Goal: Find specific page/section

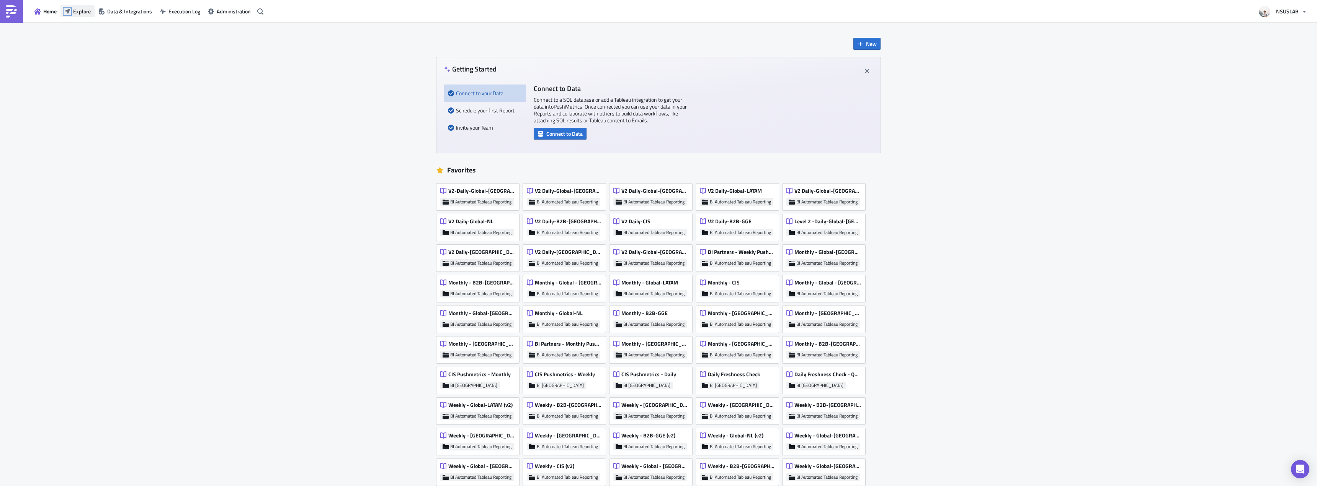
click at [67, 14] on icon "button" at bounding box center [67, 11] width 6 height 6
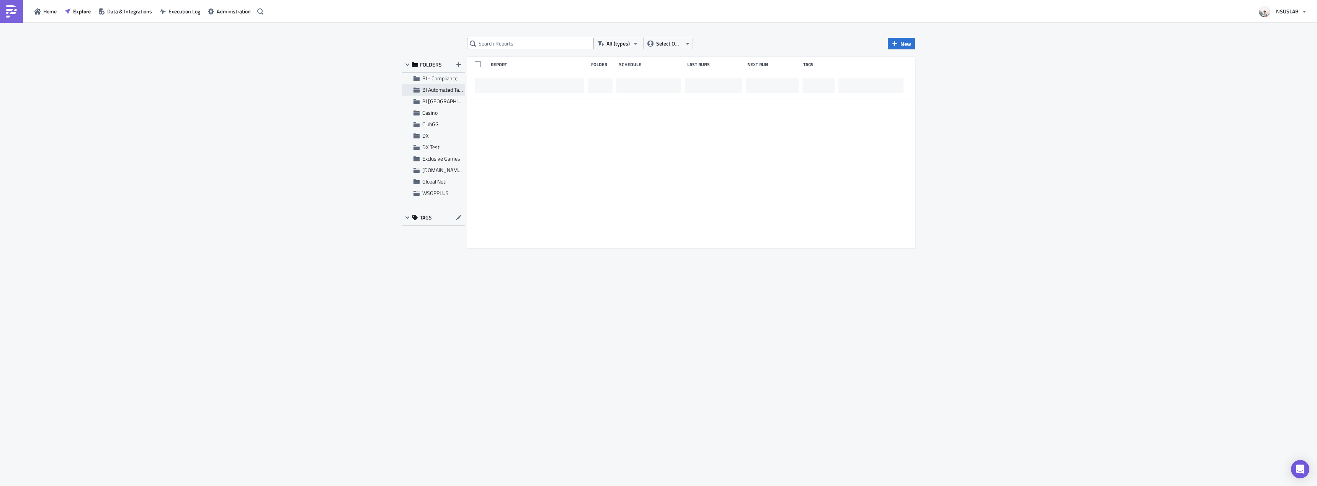
click at [416, 91] on icon at bounding box center [416, 90] width 6 height 5
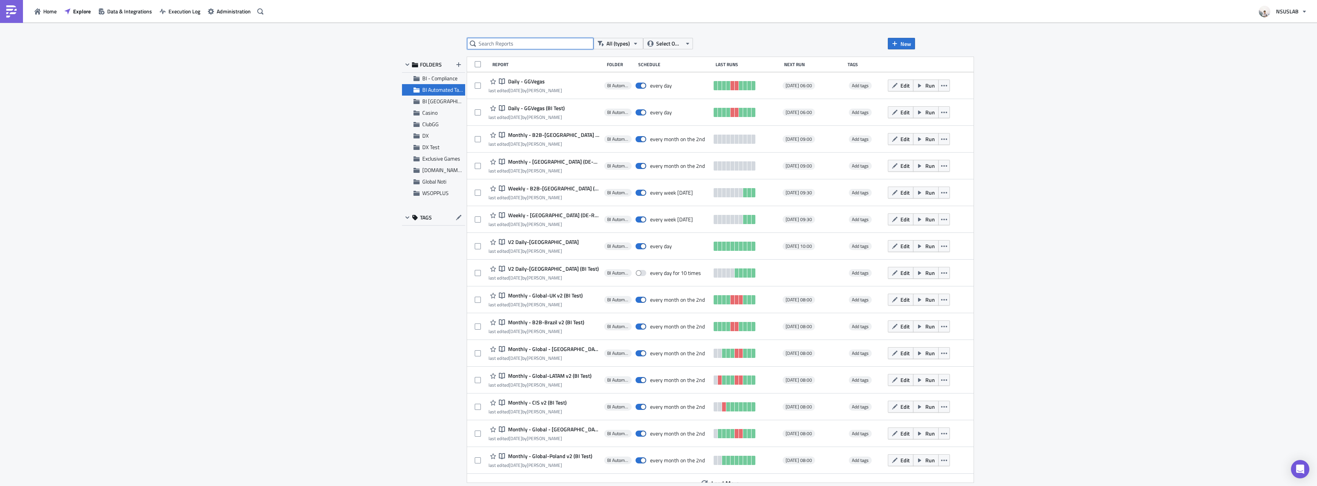
click at [505, 46] on input "text" at bounding box center [530, 43] width 126 height 11
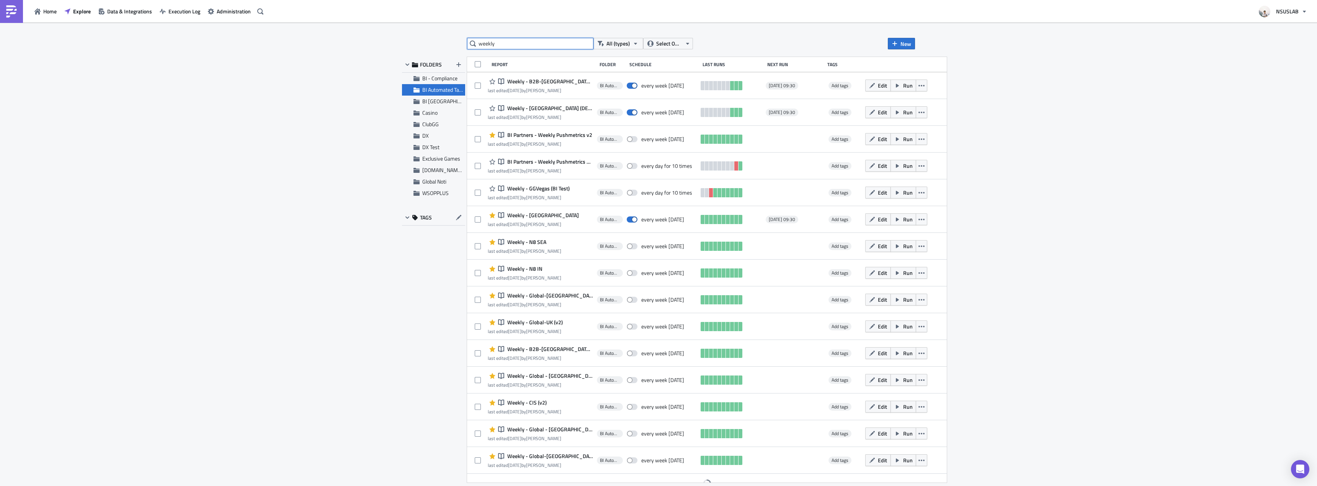
scroll to position [10, 0]
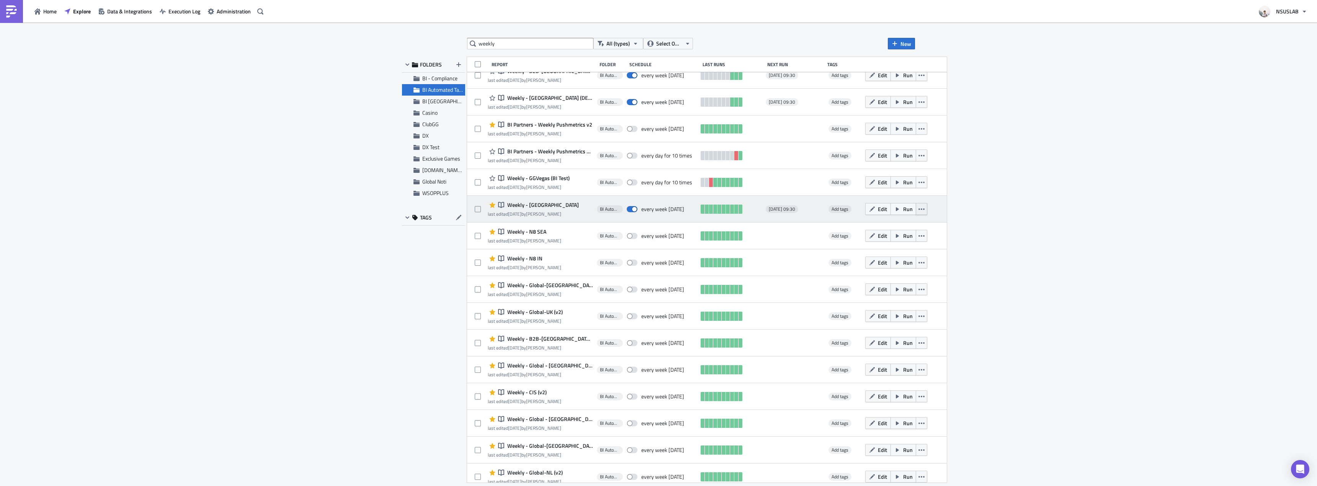
click at [918, 208] on icon "button" at bounding box center [921, 209] width 6 height 6
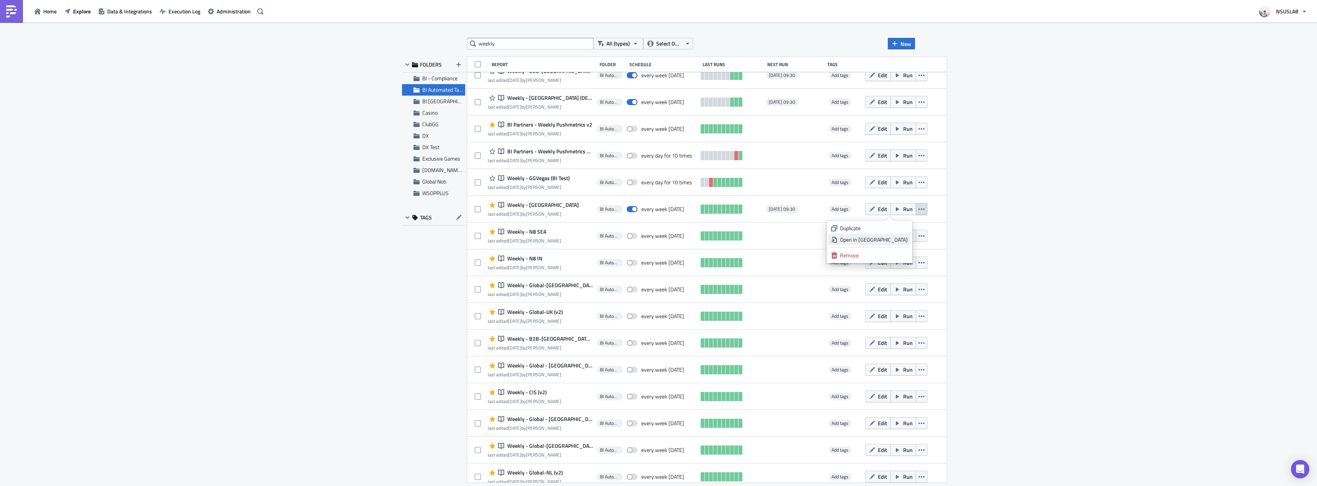
click at [890, 240] on div "Open in [GEOGRAPHIC_DATA]" at bounding box center [874, 240] width 68 height 8
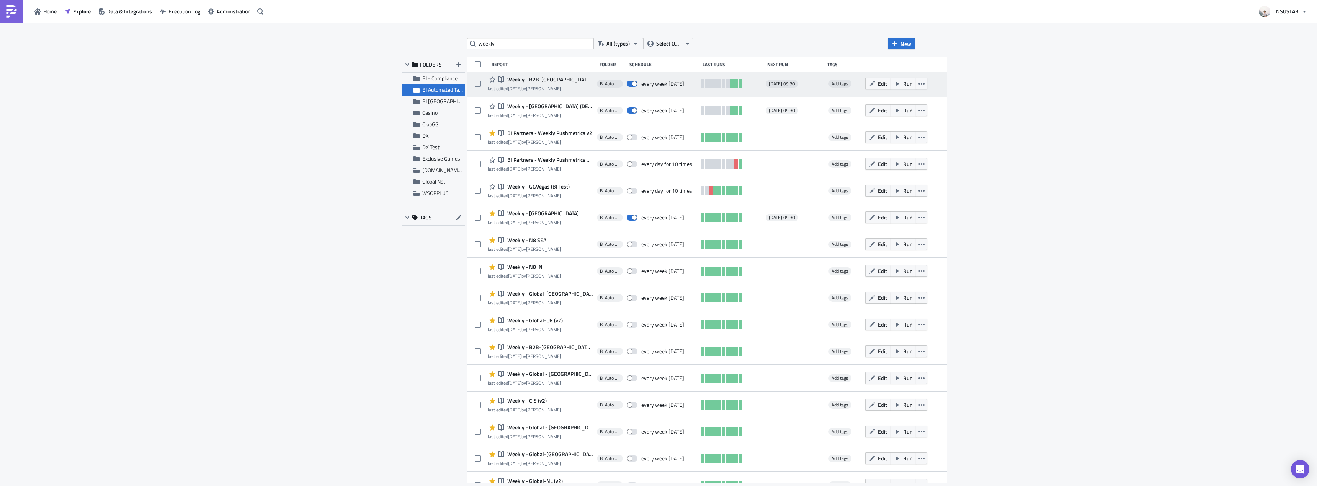
scroll to position [0, 0]
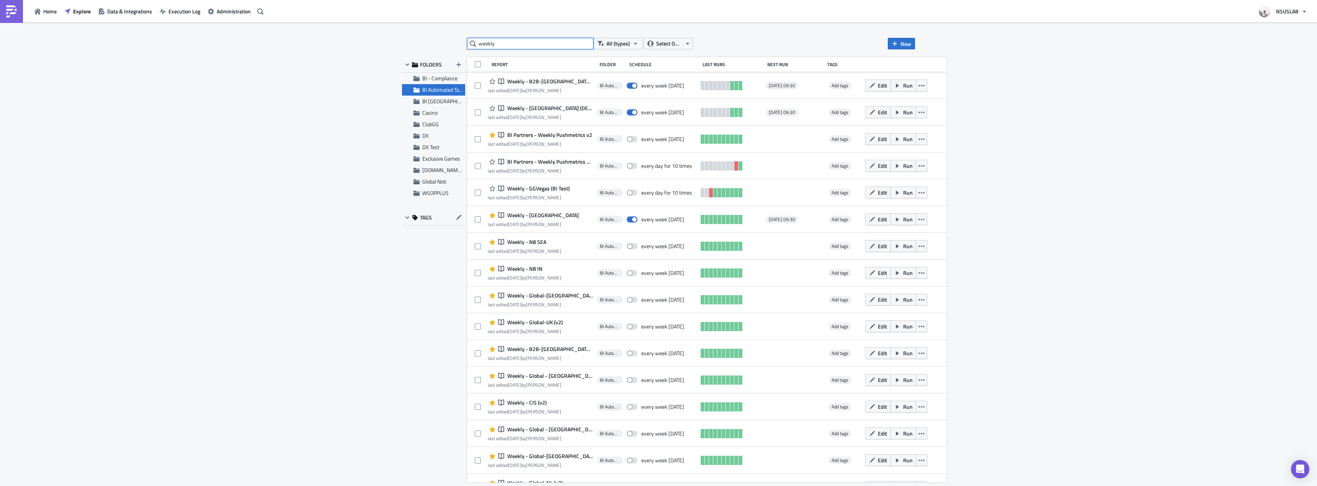
click at [540, 43] on input "weekly" at bounding box center [530, 43] width 126 height 11
click at [494, 45] on input "weekly" at bounding box center [530, 43] width 126 height 11
type input "daily"
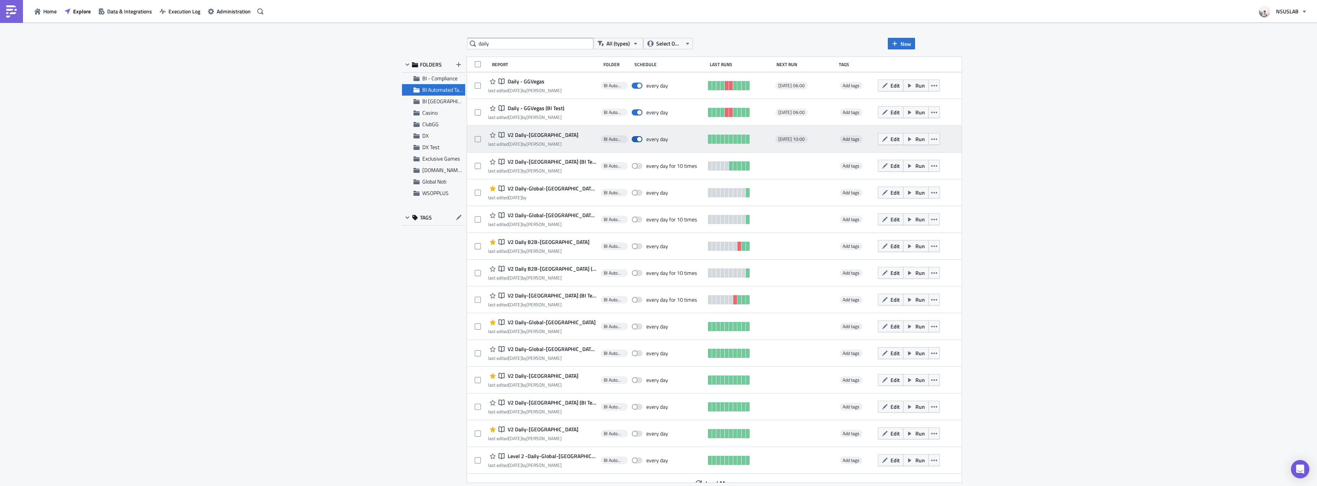
click at [632, 139] on span at bounding box center [637, 139] width 11 height 6
click at [633, 139] on input "checkbox" at bounding box center [635, 139] width 5 height 5
checkbox input "false"
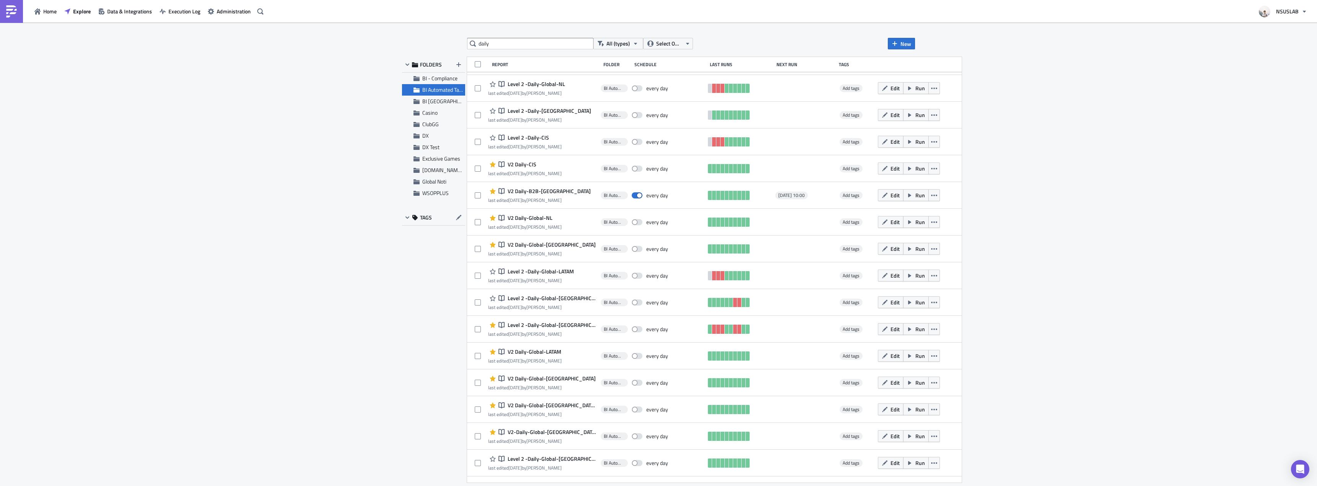
scroll to position [910, 0]
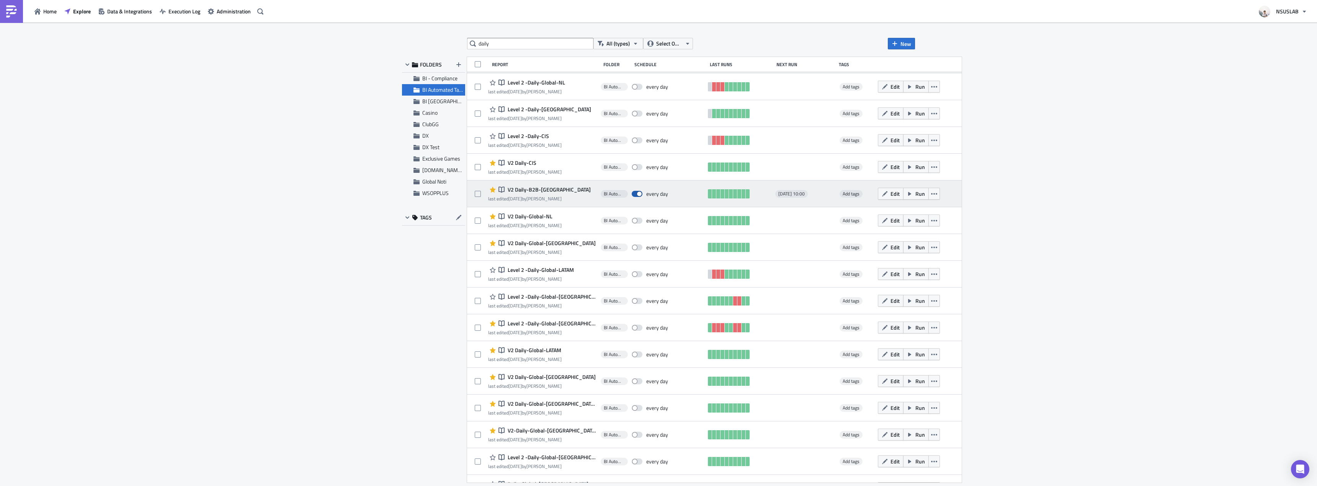
click at [632, 196] on span at bounding box center [637, 194] width 11 height 6
click at [633, 196] on input "checkbox" at bounding box center [635, 194] width 5 height 5
checkbox input "false"
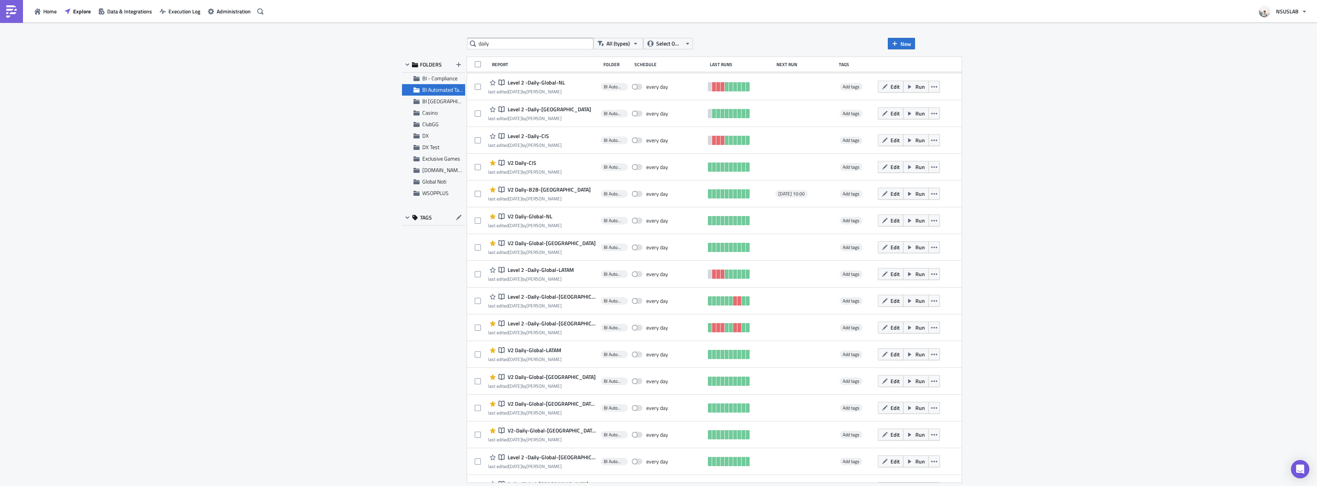
click at [1154, 278] on div "daily All (types) Select Owner New FOLDERS BI - Compliance BI Automated Tableau…" at bounding box center [658, 255] width 1317 height 465
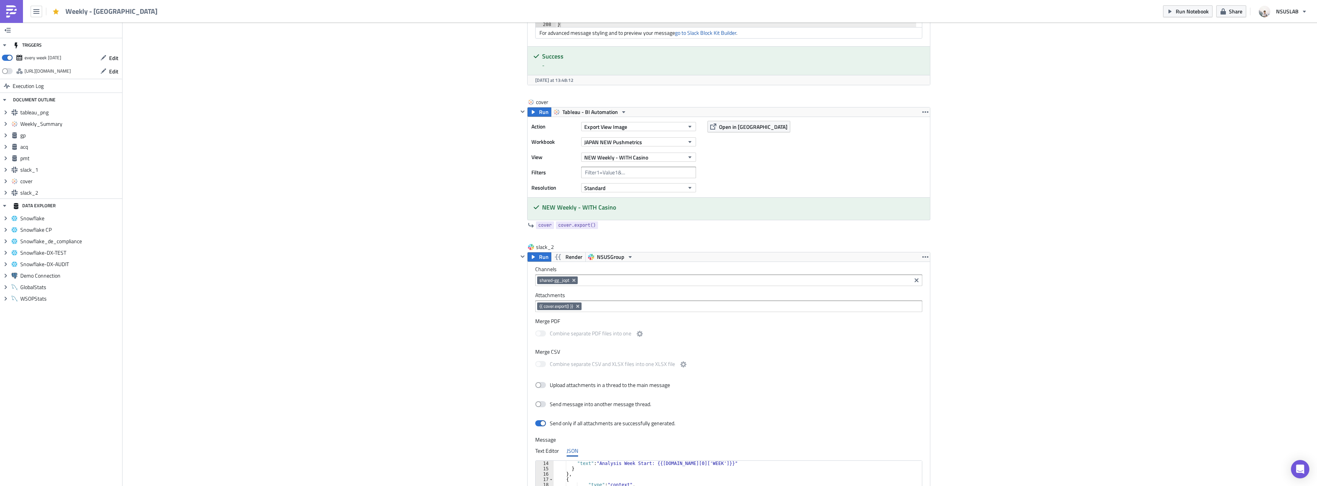
scroll to position [1604, 0]
